Goal: Check status: Check status

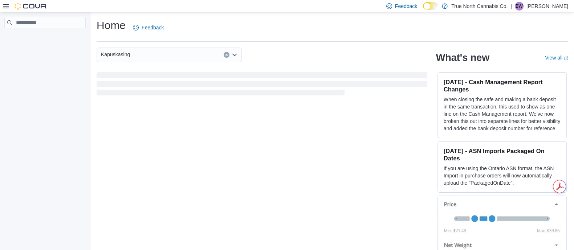
click at [7, 5] on icon at bounding box center [6, 6] width 6 height 6
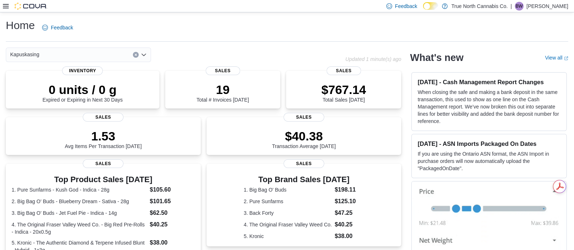
click at [5, 4] on icon at bounding box center [6, 6] width 6 height 6
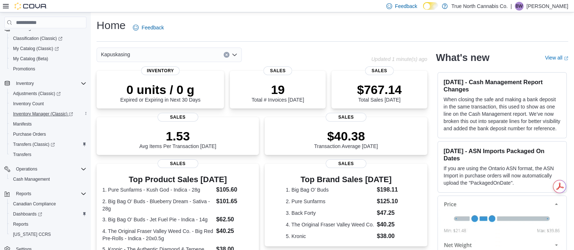
scroll to position [114, 0]
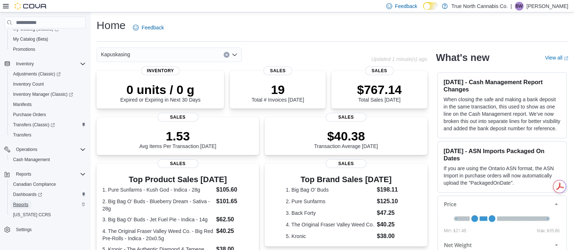
click at [23, 200] on span "Reports" at bounding box center [20, 204] width 15 height 9
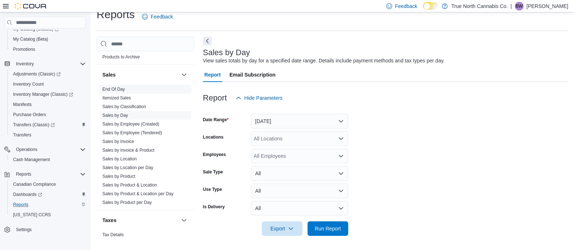
scroll to position [499, 0]
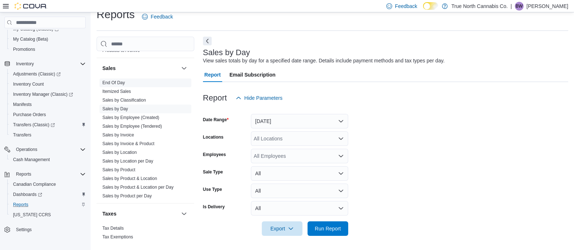
click at [115, 82] on link "End Of Day" at bounding box center [113, 82] width 22 height 5
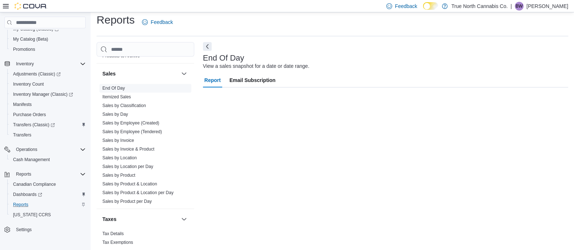
scroll to position [5, 0]
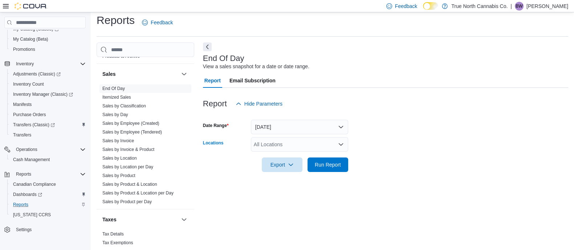
click at [287, 142] on div "All Locations" at bounding box center [299, 144] width 97 height 15
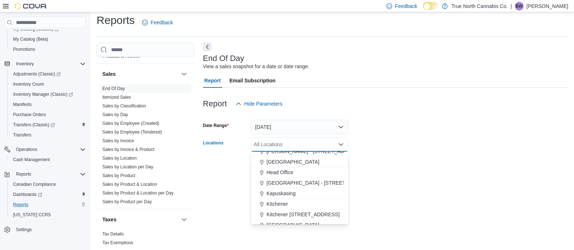
scroll to position [227, 0]
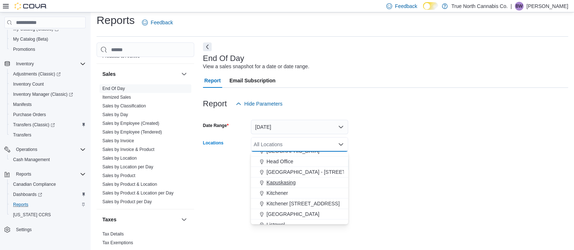
click at [291, 184] on span "Kapuskasing" at bounding box center [280, 182] width 29 height 7
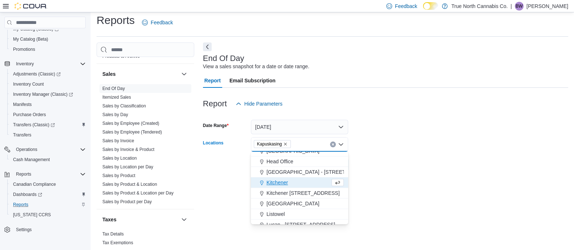
click at [398, 172] on div at bounding box center [385, 176] width 365 height 9
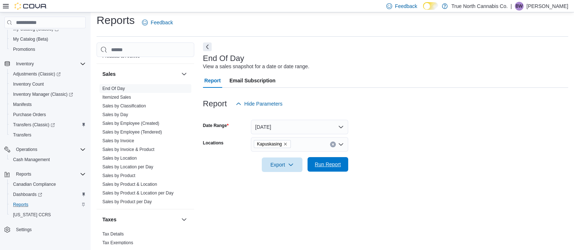
click at [334, 167] on span "Run Report" at bounding box center [328, 164] width 26 height 7
